Goal: Check status: Check status

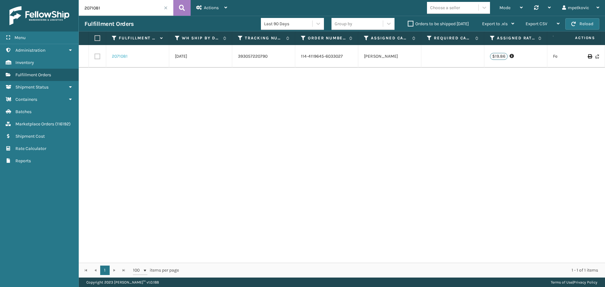
click at [120, 56] on link "2071081" at bounding box center [120, 56] width 16 height 6
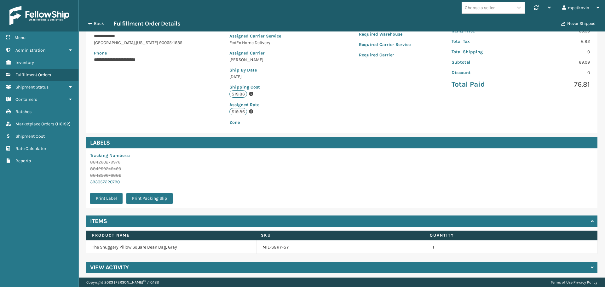
scroll to position [105, 0]
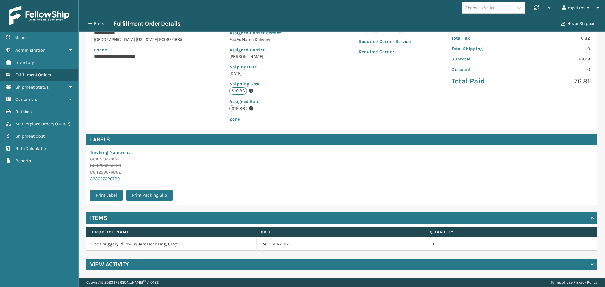
click at [194, 263] on div "View Activity" at bounding box center [341, 264] width 511 height 11
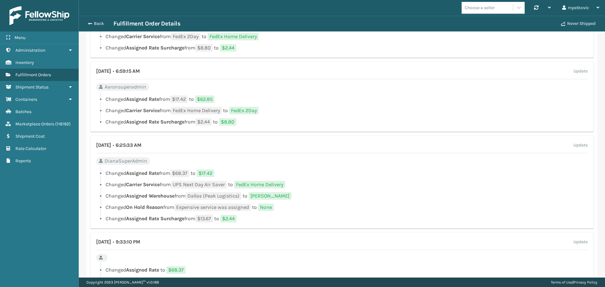
scroll to position [682, 0]
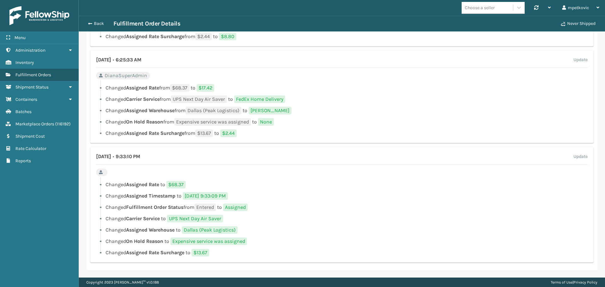
click at [319, 227] on li "Changed Assigned Warehouse to [GEOGRAPHIC_DATA] (Peak Logistics)" at bounding box center [342, 230] width 492 height 8
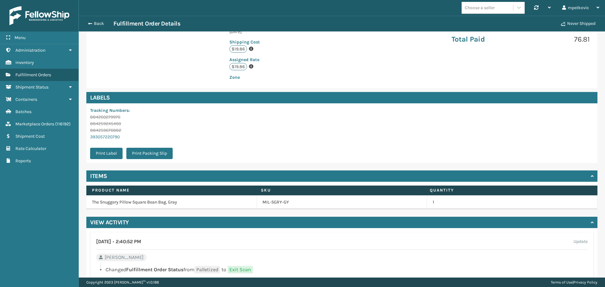
scroll to position [0, 0]
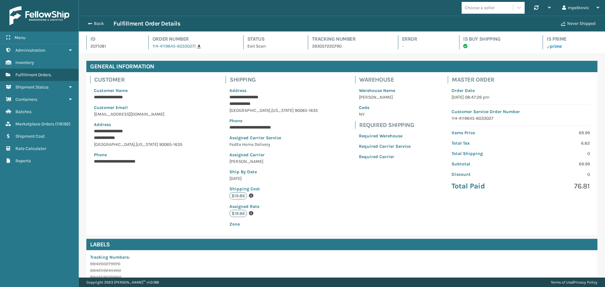
click at [208, 169] on div "**********" at bounding box center [341, 153] width 511 height 163
click at [197, 187] on div "**********" at bounding box center [341, 153] width 511 height 163
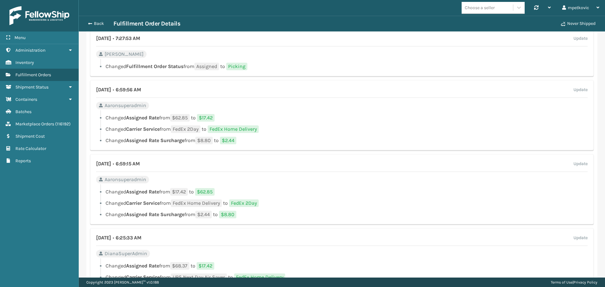
scroll to position [682, 0]
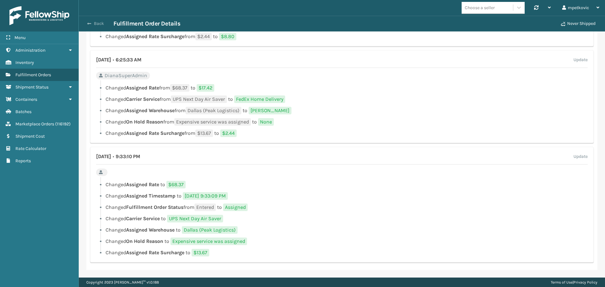
click at [102, 23] on button "Back" at bounding box center [98, 24] width 29 height 6
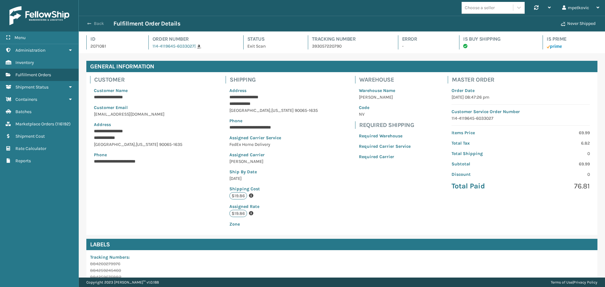
click at [93, 22] on button "Back" at bounding box center [98, 24] width 29 height 6
click at [39, 74] on span "Fulfillment Orders" at bounding box center [33, 74] width 36 height 5
